Goal: Transaction & Acquisition: Register for event/course

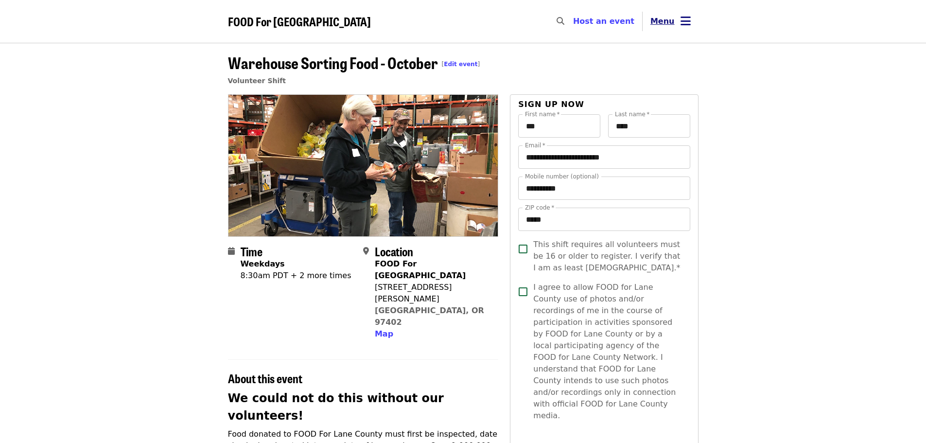
click at [686, 16] on icon "bars icon" at bounding box center [685, 21] width 10 height 14
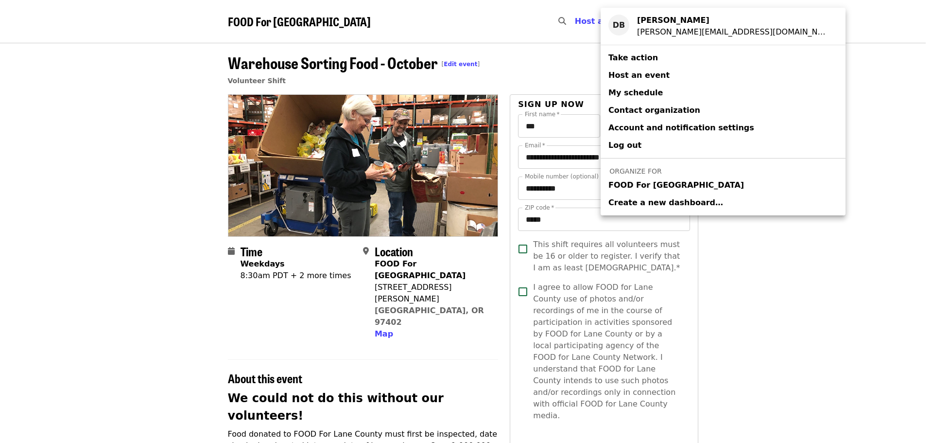
click at [665, 189] on span "FOOD For [GEOGRAPHIC_DATA]" at bounding box center [676, 185] width 136 height 12
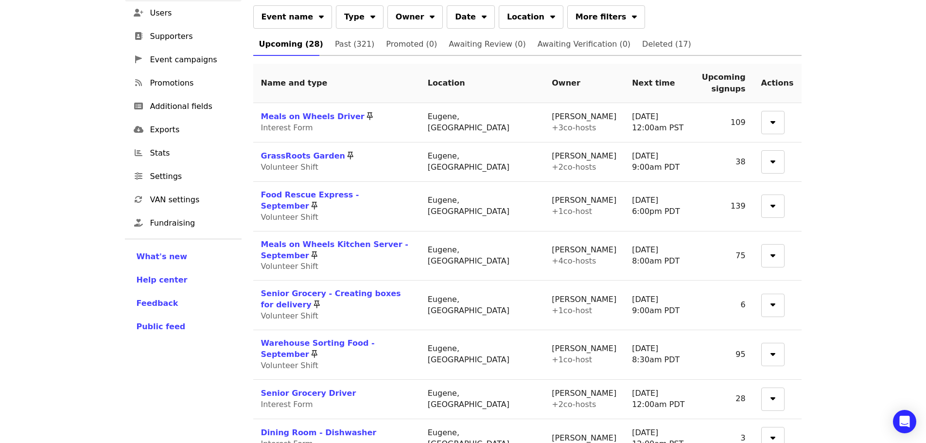
scroll to position [194, 0]
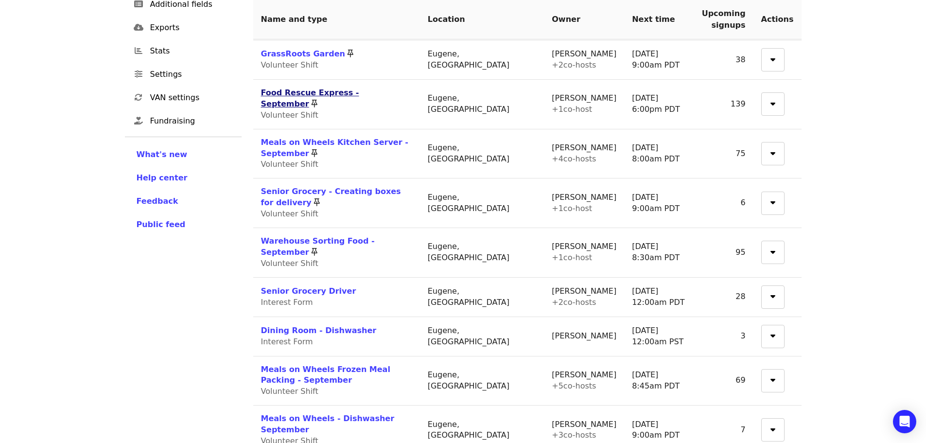
click at [355, 94] on link "Food Rescue Express - September" at bounding box center [310, 98] width 98 height 20
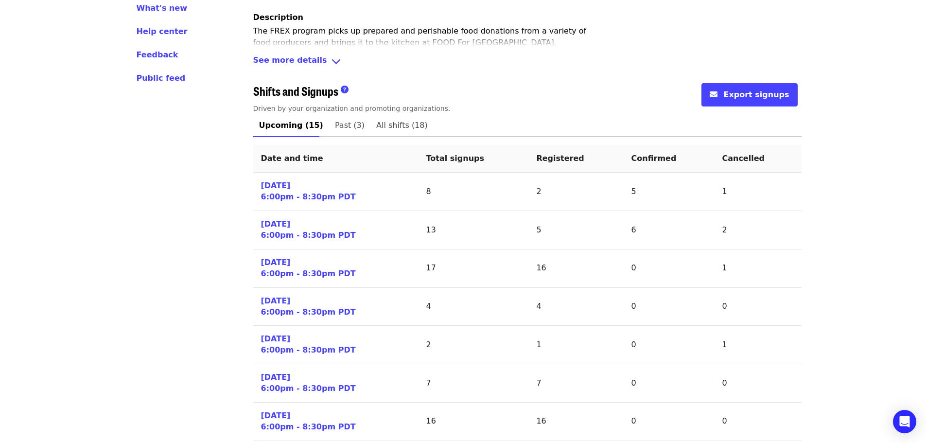
scroll to position [437, 0]
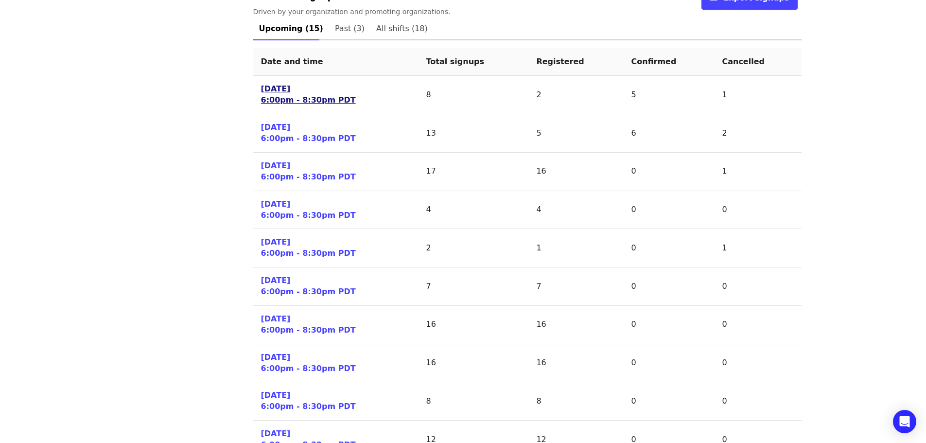
click at [279, 103] on link "[DATE] 6:00pm - 8:30pm PDT" at bounding box center [308, 95] width 95 height 22
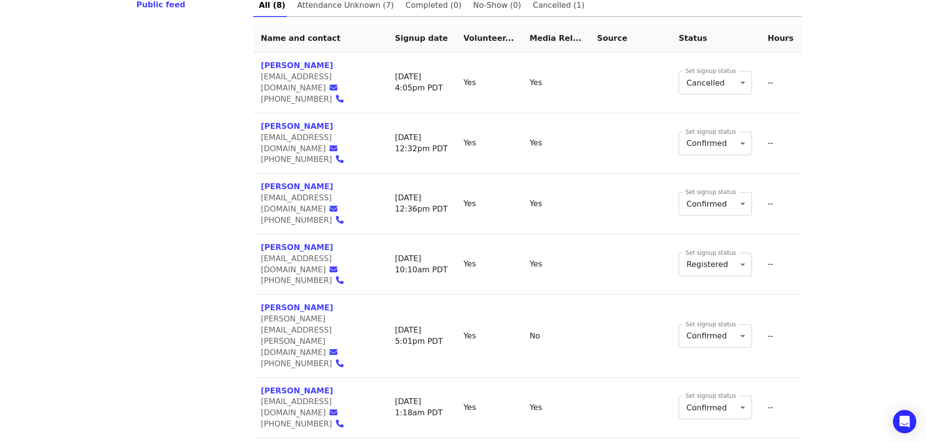
scroll to position [416, 0]
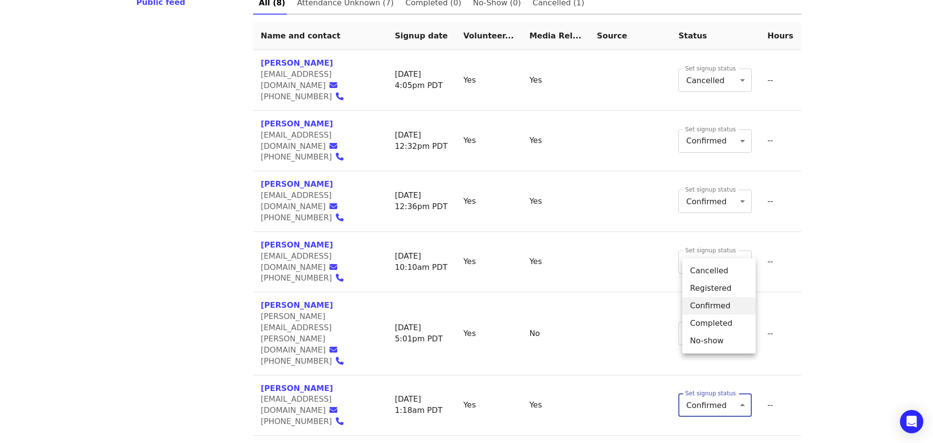
click at [749, 305] on body "FOOD For Lane County Skip to content ​ Menu Events Users Supporters Event campa…" at bounding box center [466, 77] width 933 height 986
click at [718, 270] on li "Cancelled" at bounding box center [718, 270] width 73 height 17
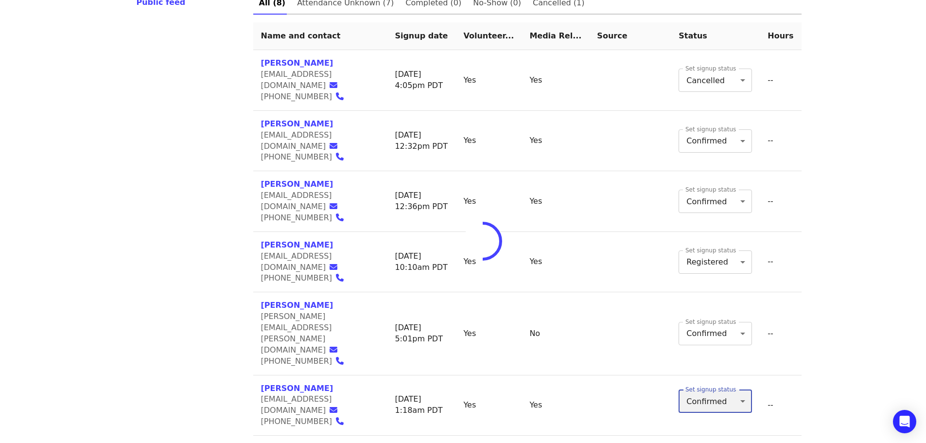
type input "*"
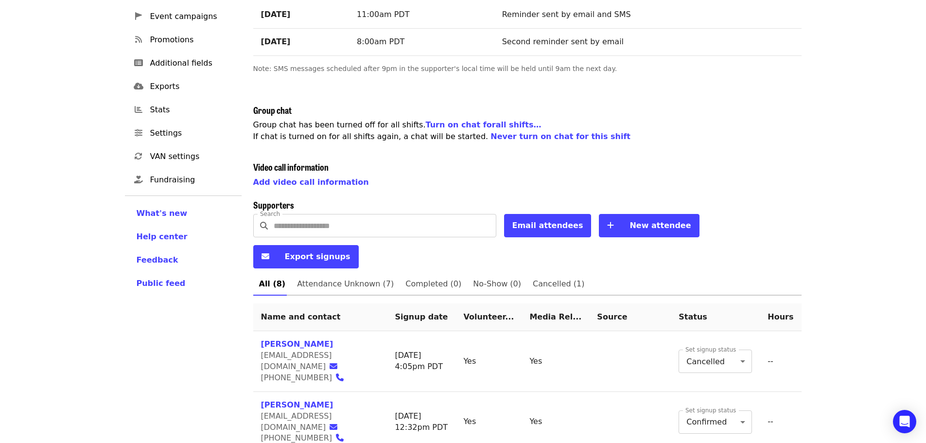
scroll to position [28, 0]
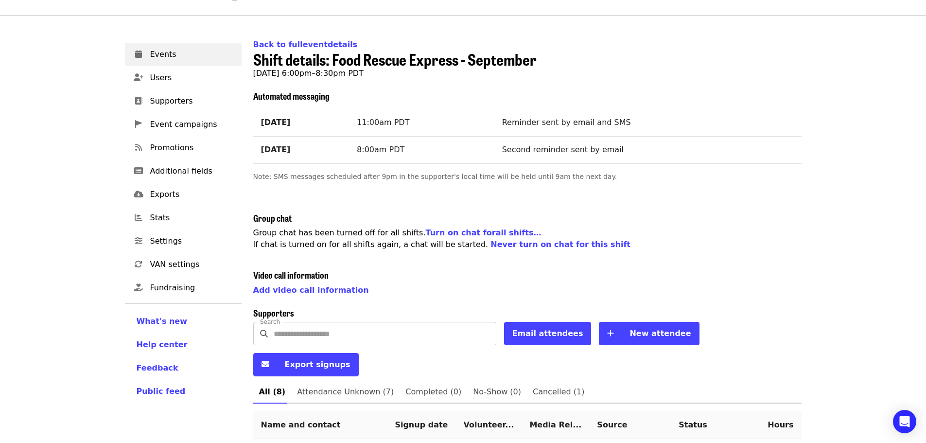
click at [159, 52] on span "Events" at bounding box center [192, 55] width 84 height 12
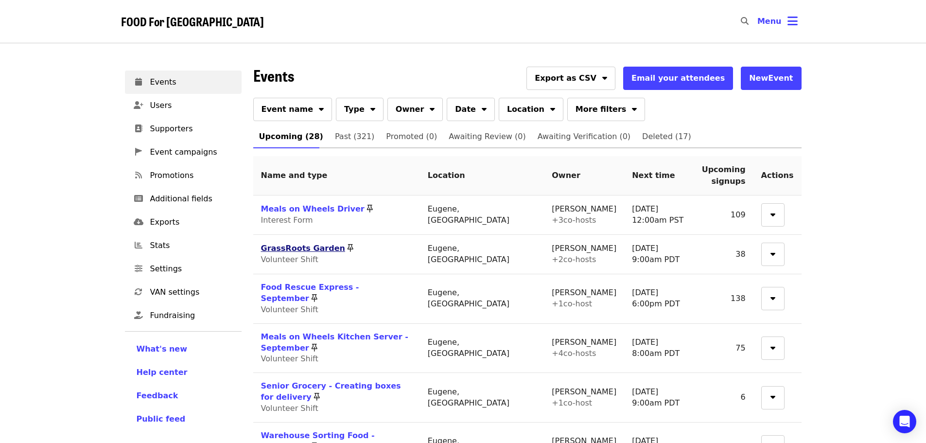
click at [302, 250] on link "GrassRoots Garden" at bounding box center [303, 247] width 84 height 9
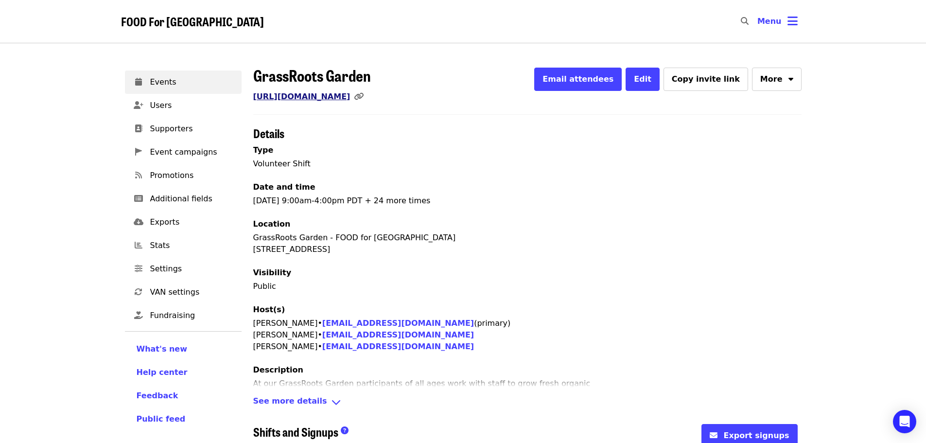
click at [303, 94] on link "[URL][DOMAIN_NAME]" at bounding box center [301, 96] width 97 height 9
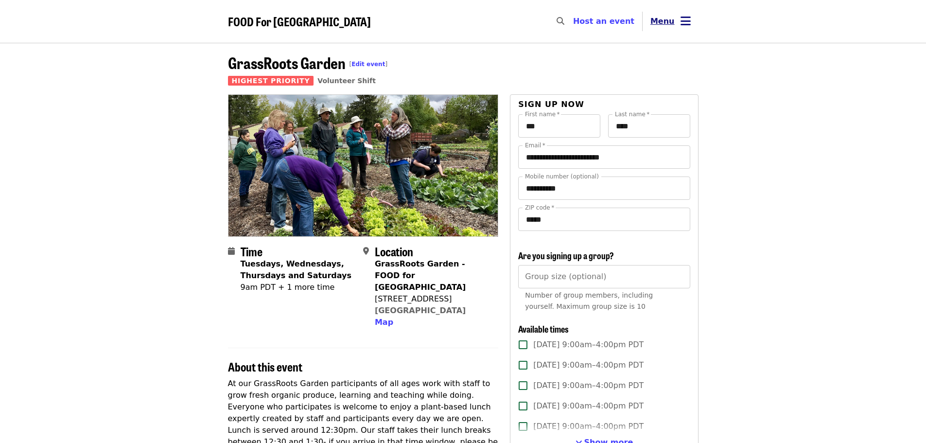
click at [686, 22] on icon "bars icon" at bounding box center [685, 21] width 10 height 14
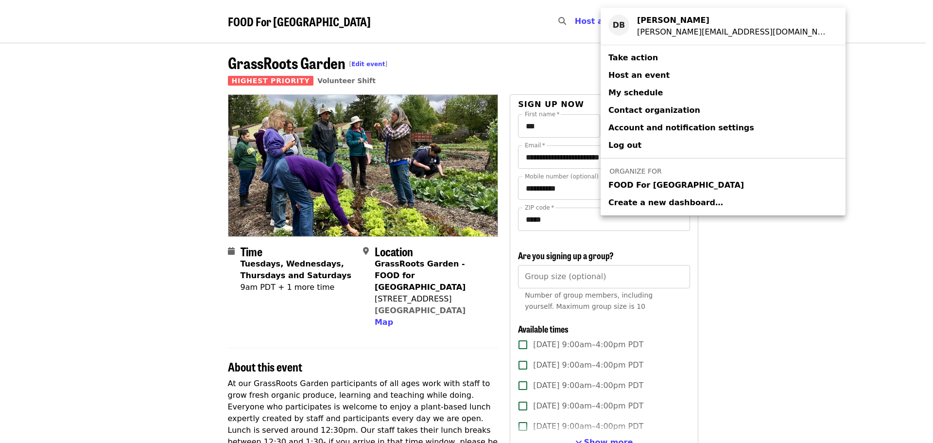
click at [652, 184] on span "FOOD For [GEOGRAPHIC_DATA]" at bounding box center [676, 185] width 136 height 12
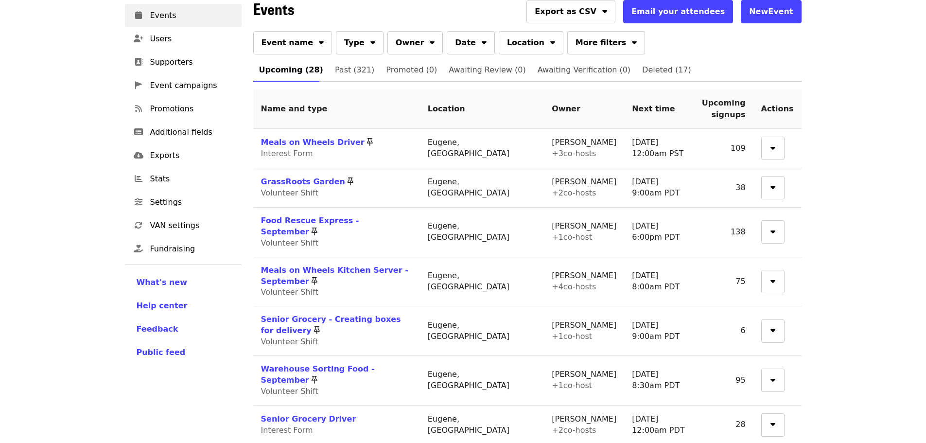
scroll to position [194, 0]
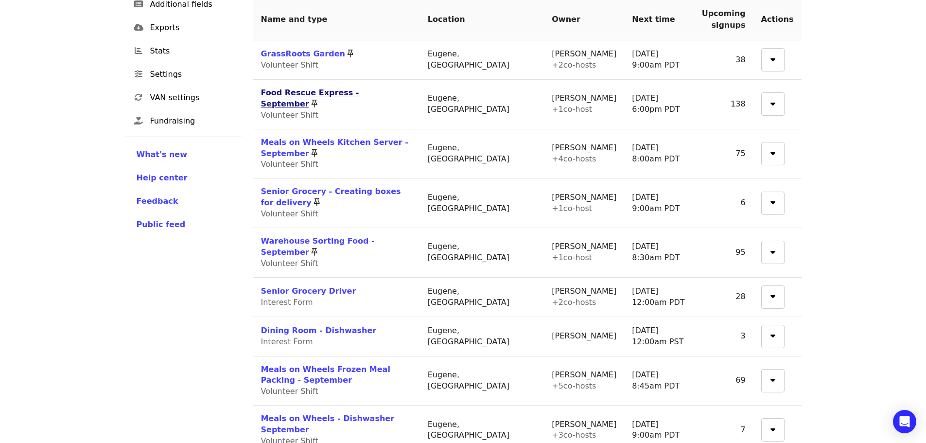
click at [357, 90] on link "Food Rescue Express - September" at bounding box center [310, 98] width 98 height 20
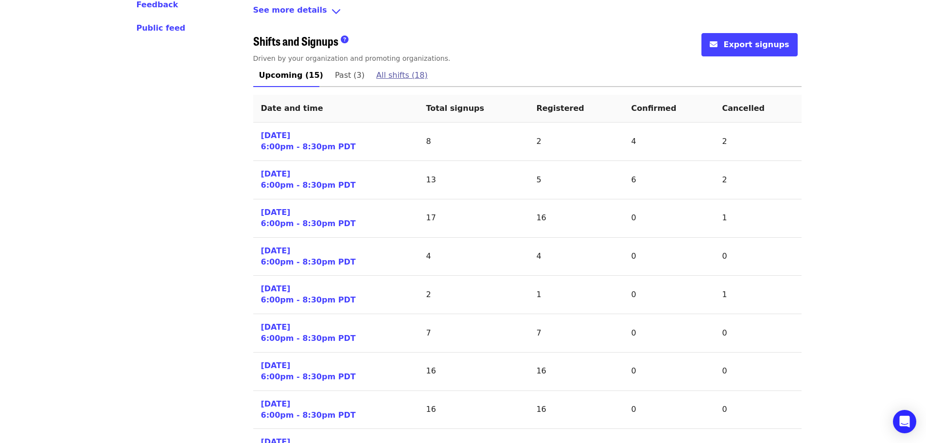
scroll to position [292, 0]
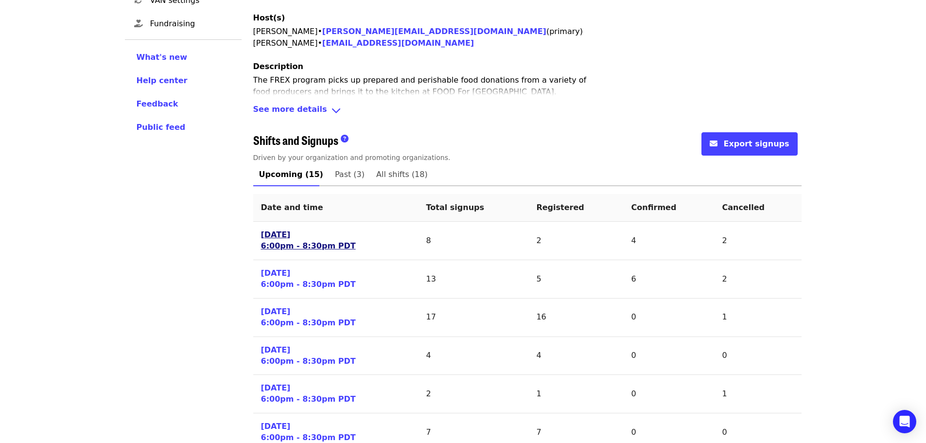
click at [311, 244] on link "[DATE] 6:00pm - 8:30pm PDT" at bounding box center [308, 240] width 95 height 22
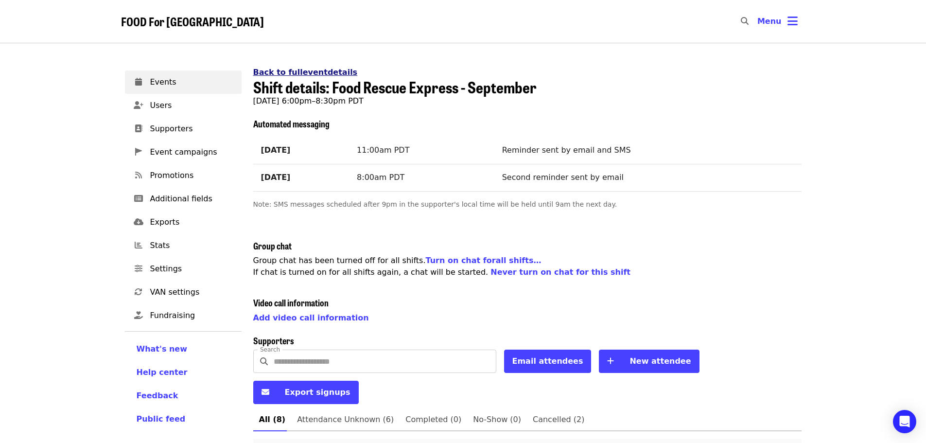
click at [299, 71] on link "Back to full event details" at bounding box center [305, 72] width 104 height 9
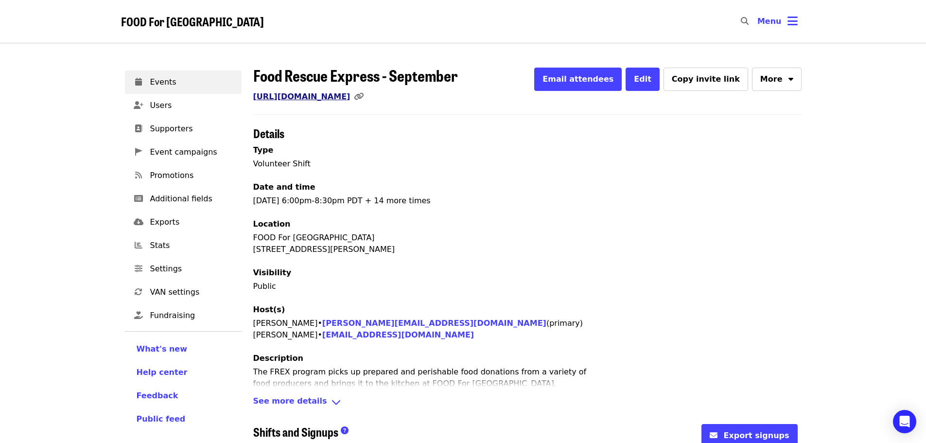
click at [335, 98] on link "[URL][DOMAIN_NAME]" at bounding box center [301, 96] width 97 height 9
